Goal: Find specific page/section: Find specific page/section

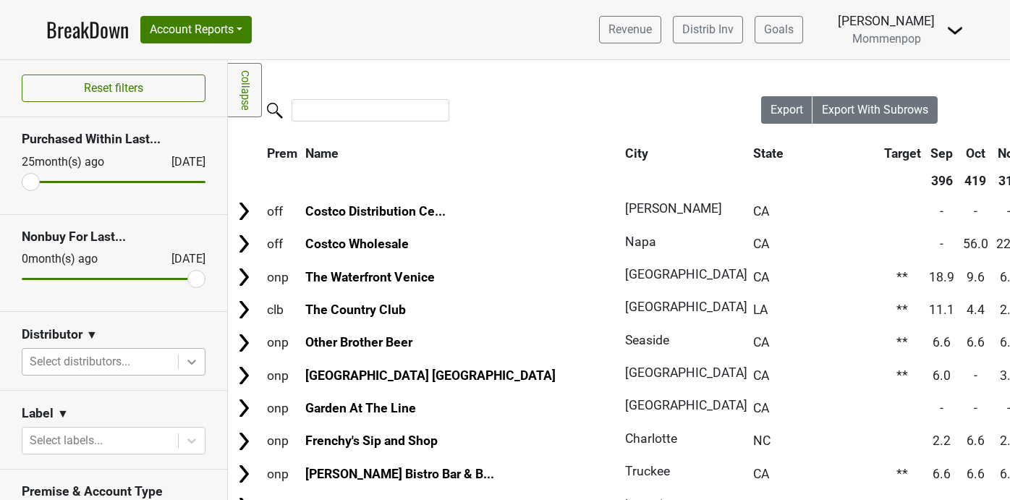
scroll to position [99, 0]
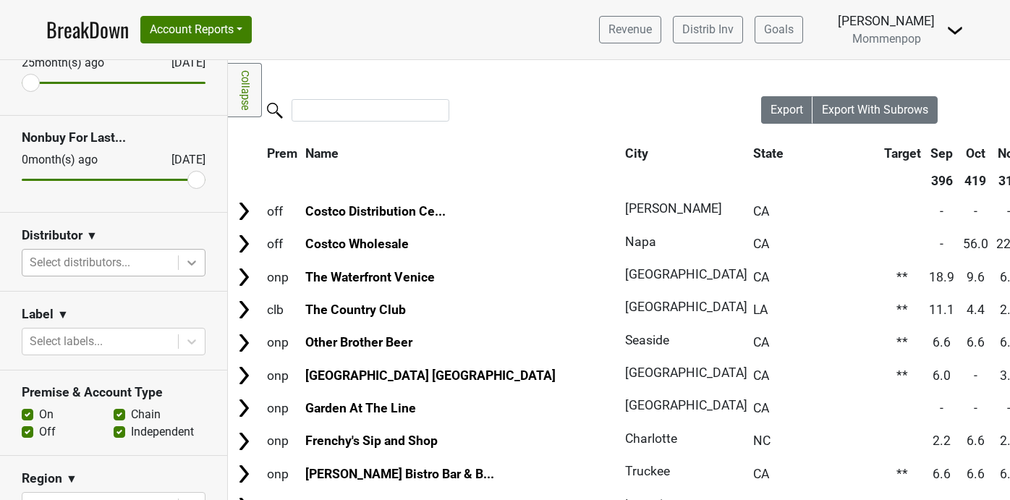
click at [188, 262] on icon at bounding box center [191, 262] width 14 height 14
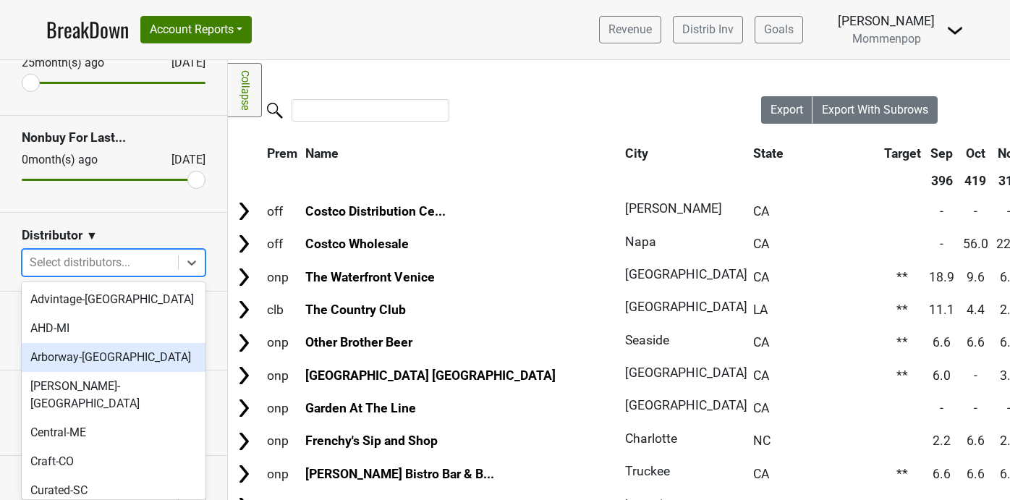
scroll to position [483, 0]
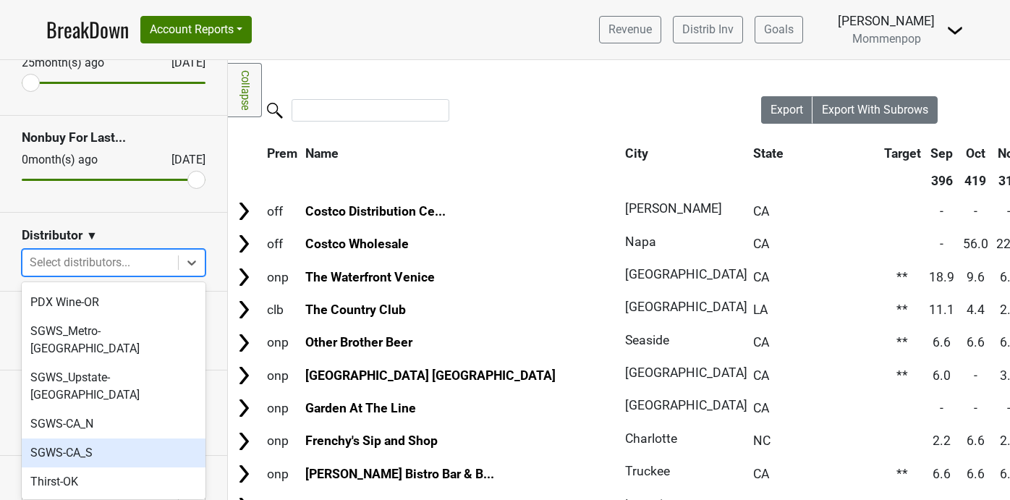
click at [102, 438] on div "SGWS-CA_S" at bounding box center [114, 452] width 184 height 29
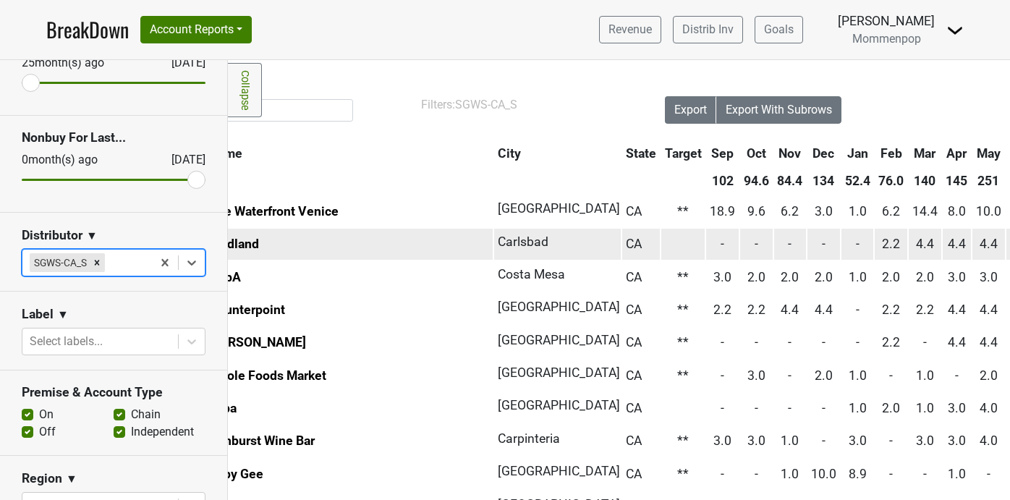
scroll to position [0, 0]
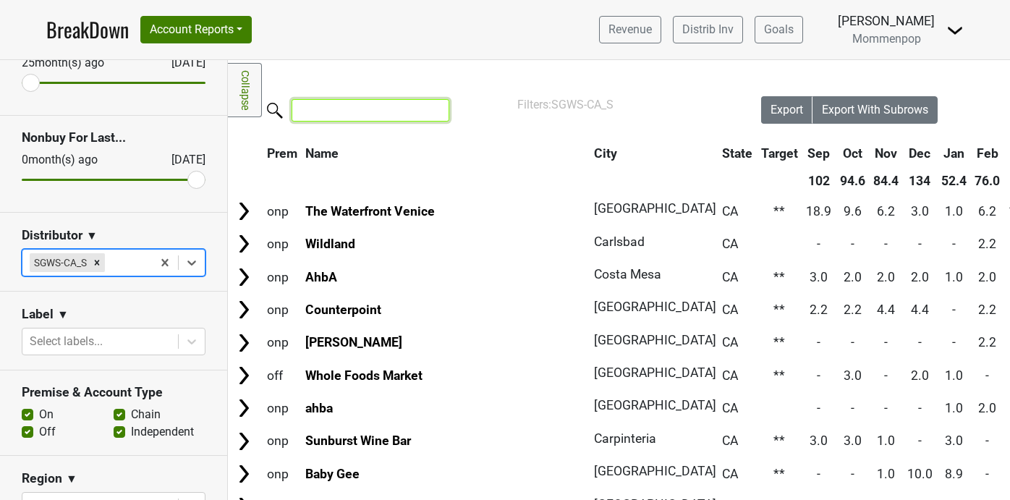
click at [380, 106] on input "search" at bounding box center [371, 110] width 158 height 22
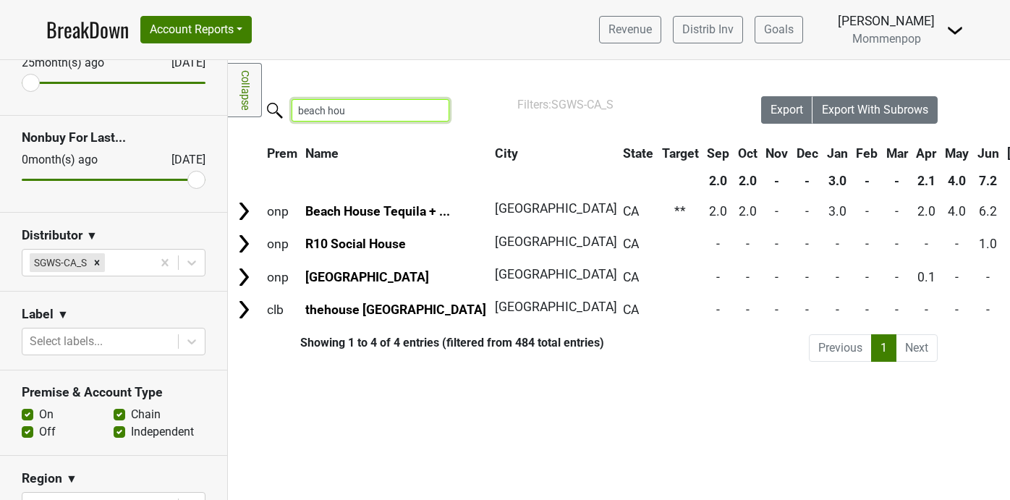
type input "beach hou"
click at [956, 31] on img at bounding box center [954, 30] width 17 height 17
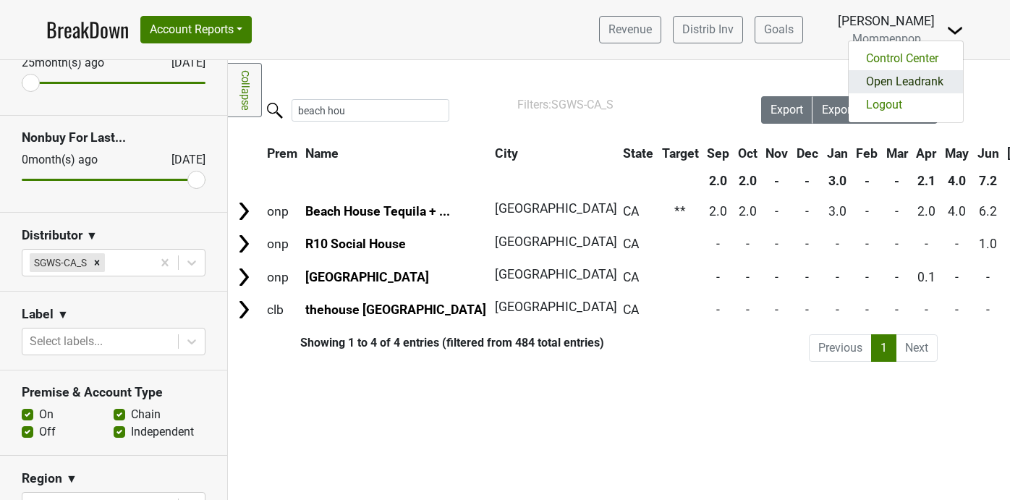
click at [901, 79] on link "Open Leadrank" at bounding box center [905, 81] width 114 height 23
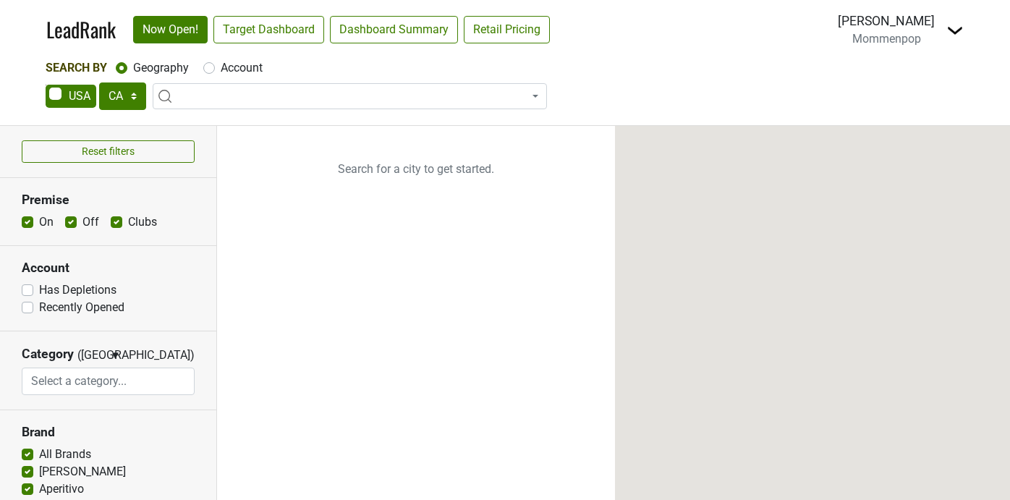
select select "CA"
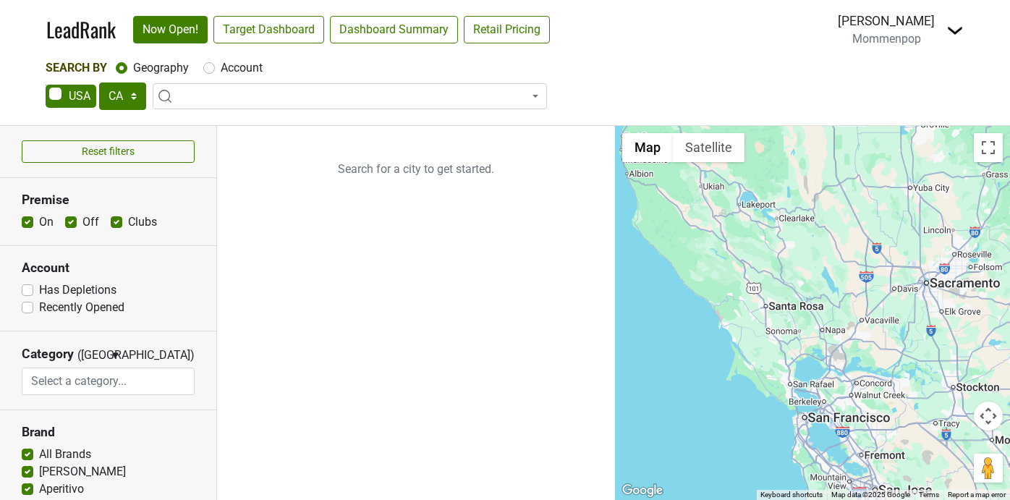
click at [221, 71] on label "Account" at bounding box center [242, 67] width 42 height 17
click at [212, 71] on input "Account" at bounding box center [209, 66] width 12 height 14
radio input "true"
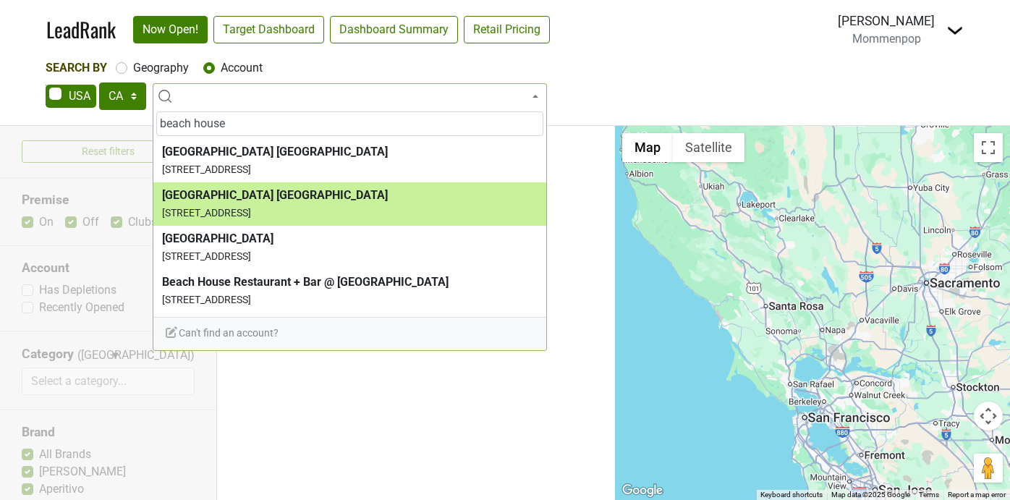
type input "beach house"
select select "74588"
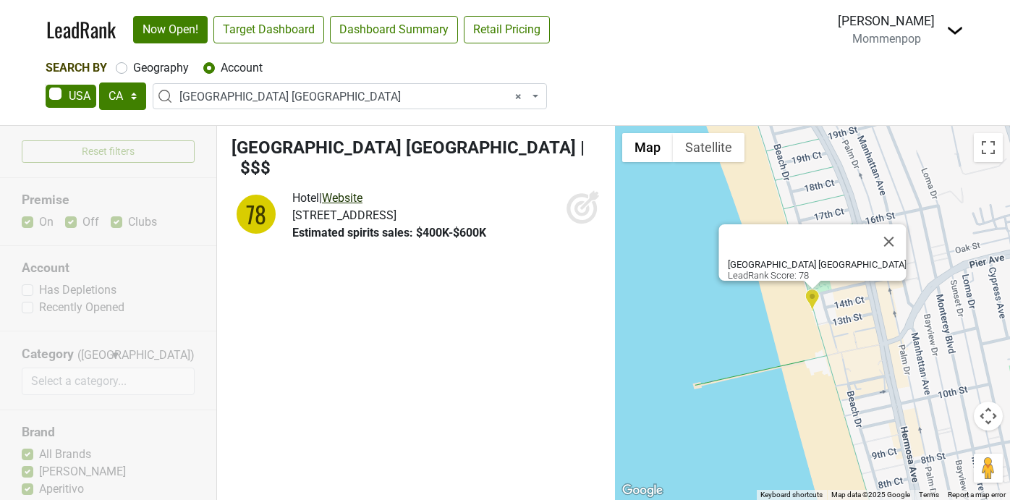
click at [362, 191] on link "Website" at bounding box center [342, 198] width 41 height 14
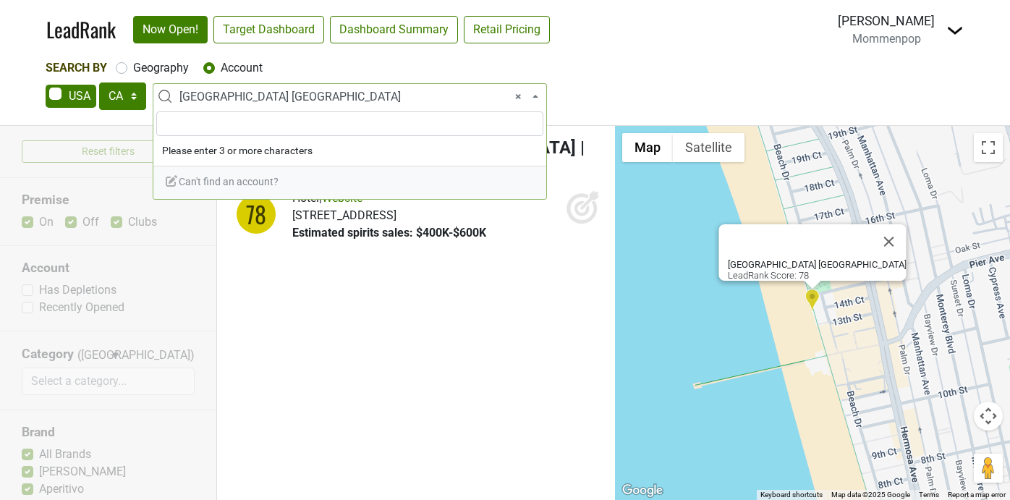
click at [377, 98] on span "× [GEOGRAPHIC_DATA] [GEOGRAPHIC_DATA]" at bounding box center [353, 96] width 349 height 17
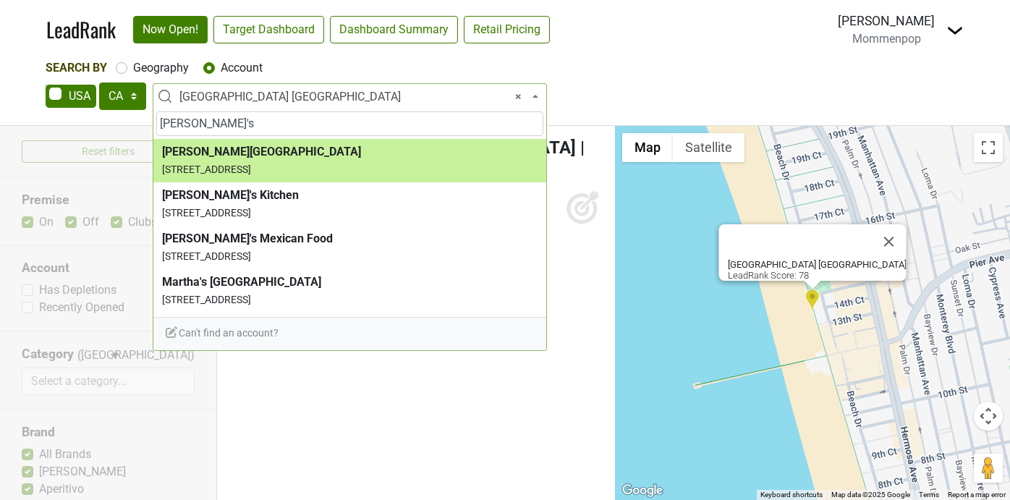
type input "[PERSON_NAME]'s"
select select "47544"
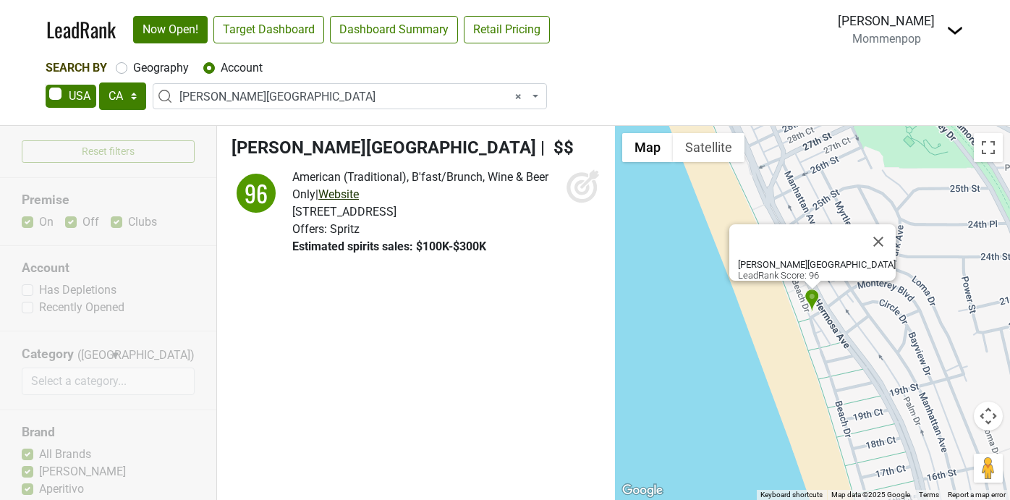
click at [357, 191] on link "Website" at bounding box center [338, 194] width 41 height 14
click at [314, 96] on span "× Martha's [GEOGRAPHIC_DATA]" at bounding box center [353, 96] width 349 height 17
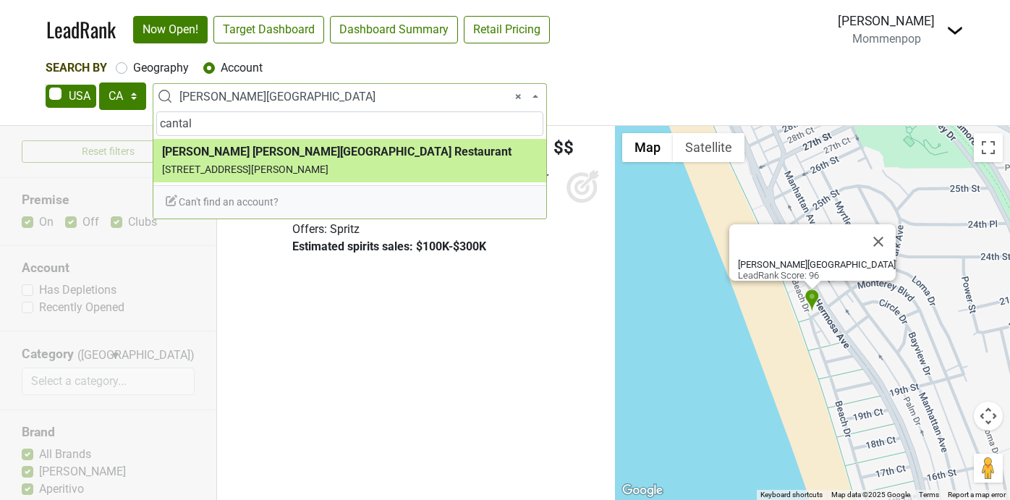
type input "cantal"
select select "52961"
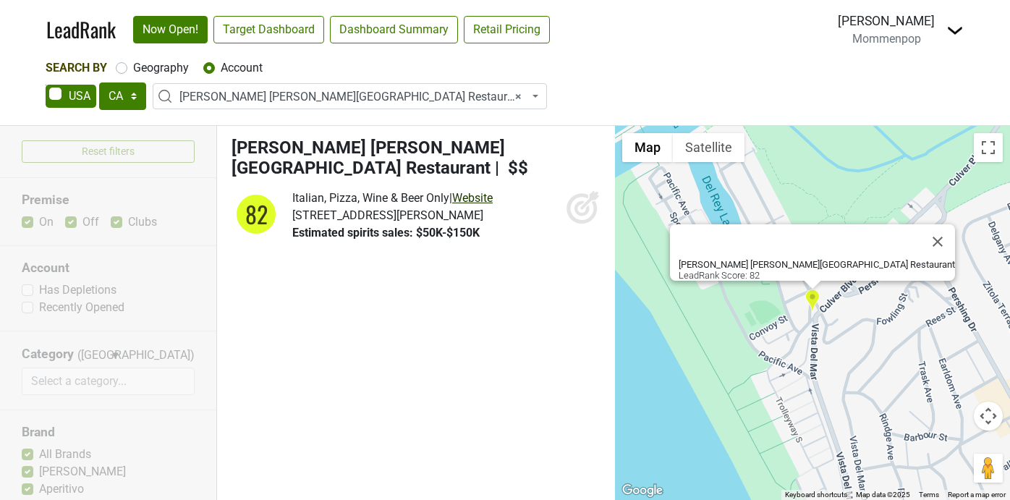
click at [487, 191] on link "Website" at bounding box center [472, 198] width 41 height 14
click at [266, 97] on span "× [PERSON_NAME] [PERSON_NAME][GEOGRAPHIC_DATA] Restaurant" at bounding box center [353, 96] width 349 height 17
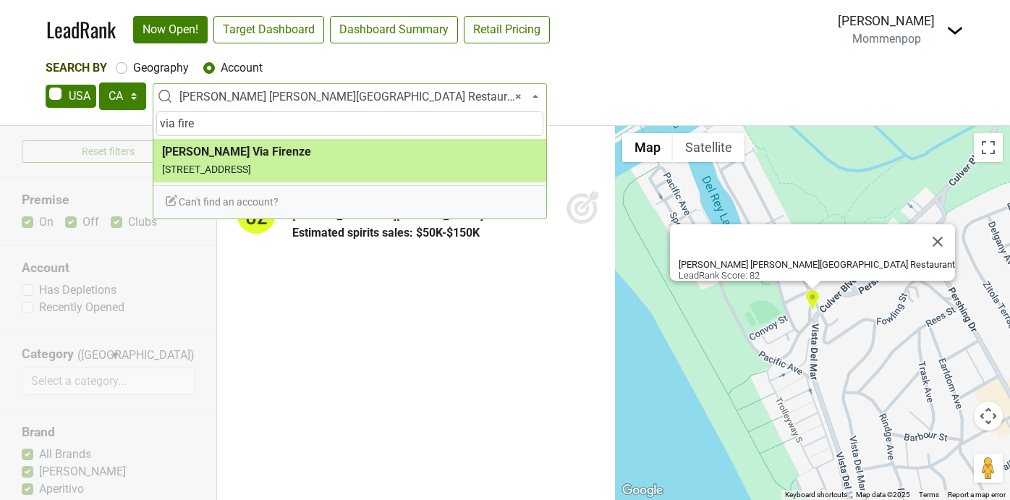
type input "via fire"
select select "57325"
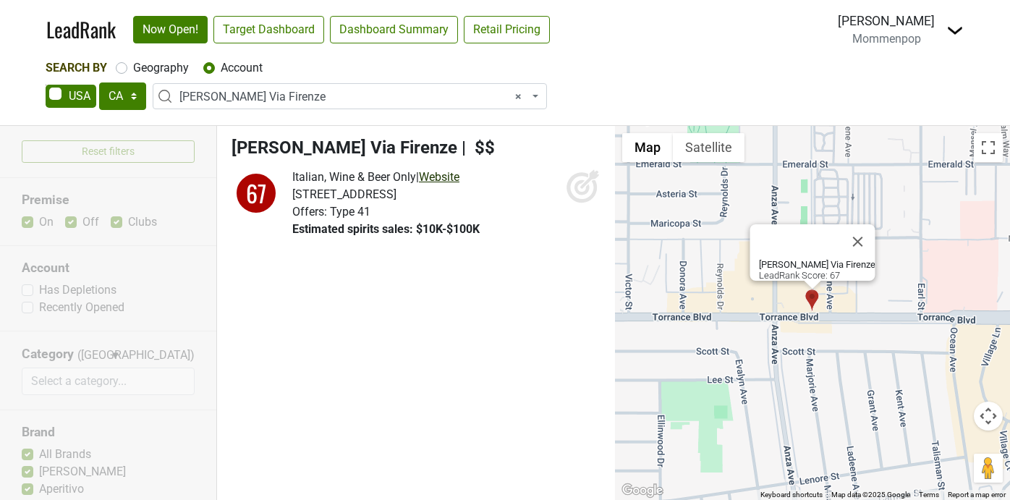
click at [459, 173] on link "Website" at bounding box center [439, 177] width 41 height 14
click at [308, 88] on span "× [PERSON_NAME] [GEOGRAPHIC_DATA]" at bounding box center [353, 96] width 349 height 17
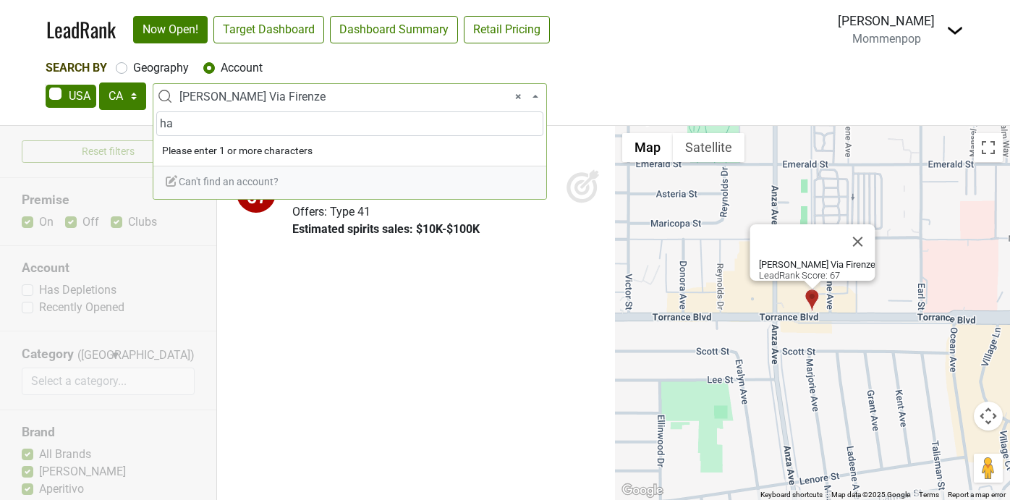
type input "h"
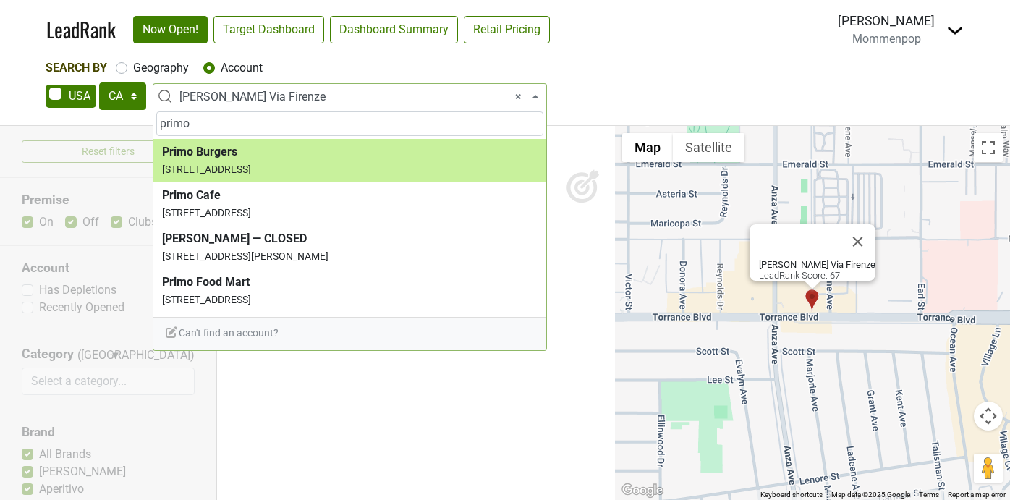
type input "primo"
